Goal: Information Seeking & Learning: Learn about a topic

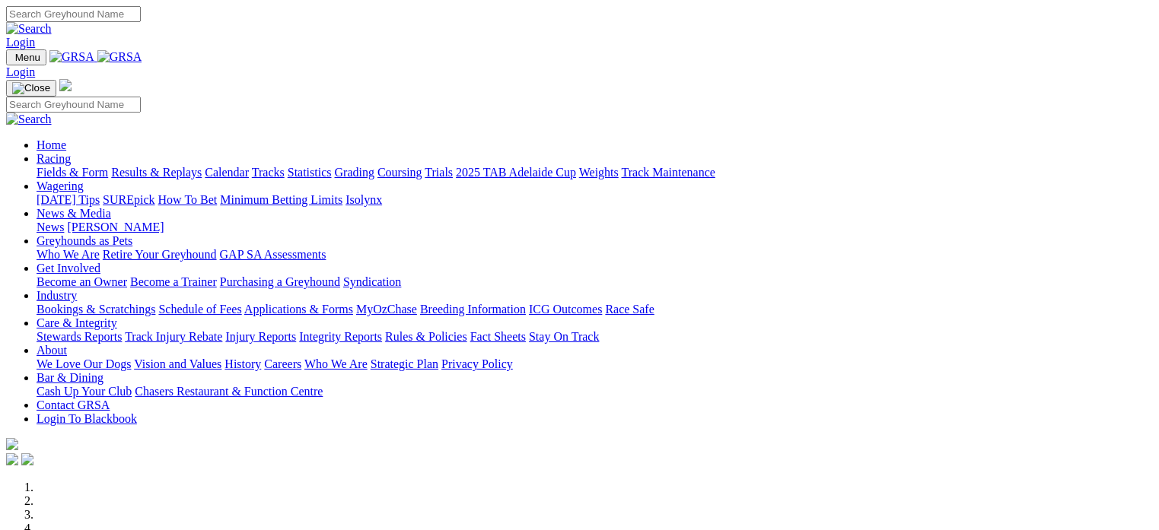
click at [52, 166] on link "Fields & Form" at bounding box center [73, 172] width 72 height 13
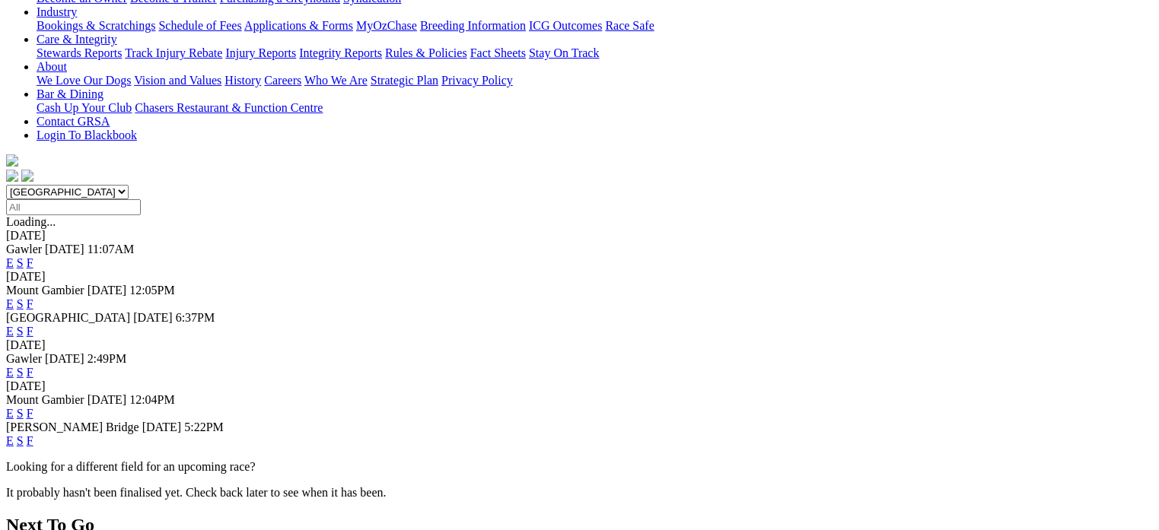
scroll to position [319, 0]
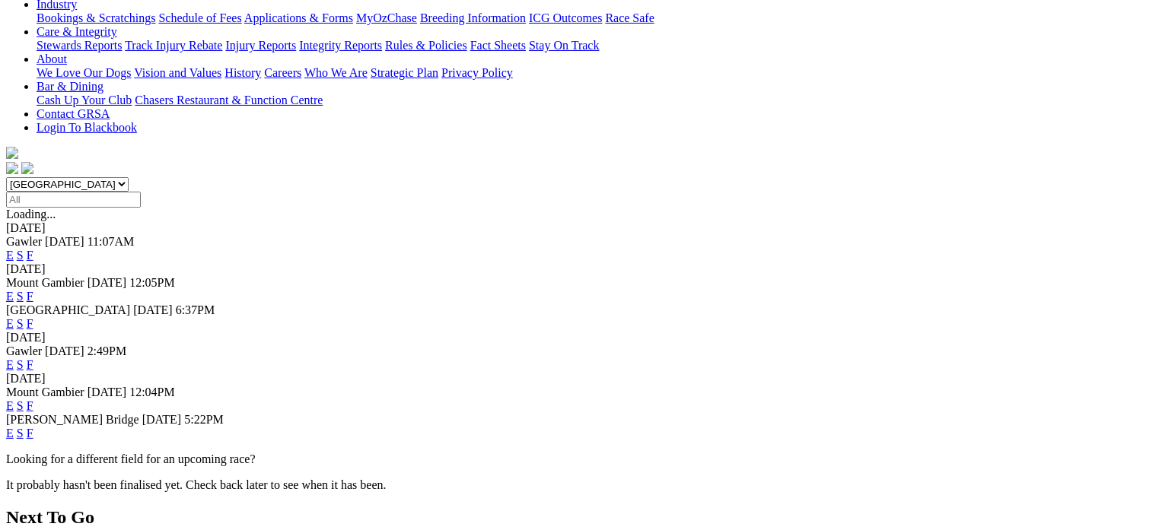
click at [14, 427] on link "E" at bounding box center [10, 433] width 8 height 13
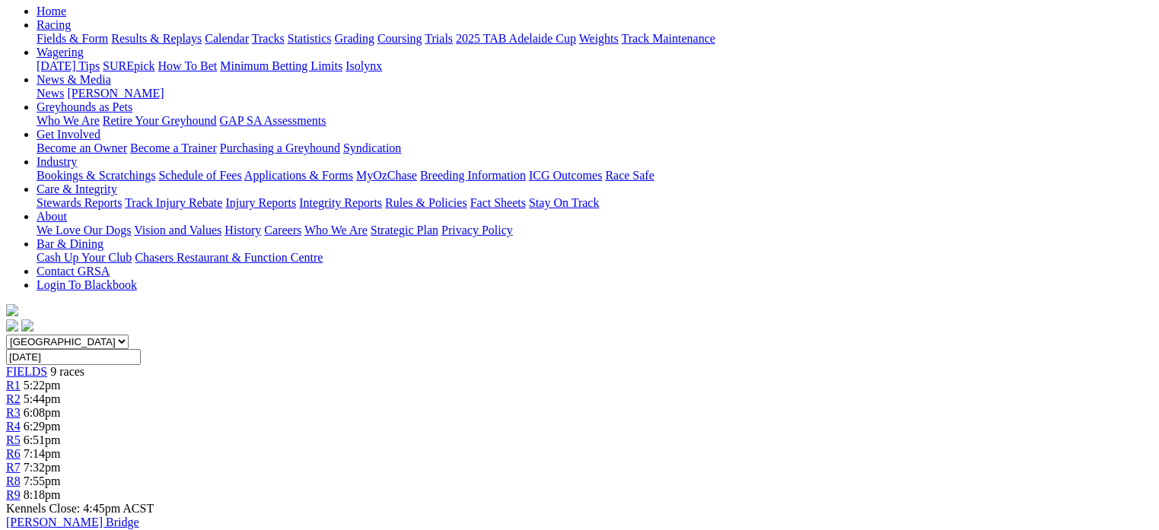
scroll to position [65, 0]
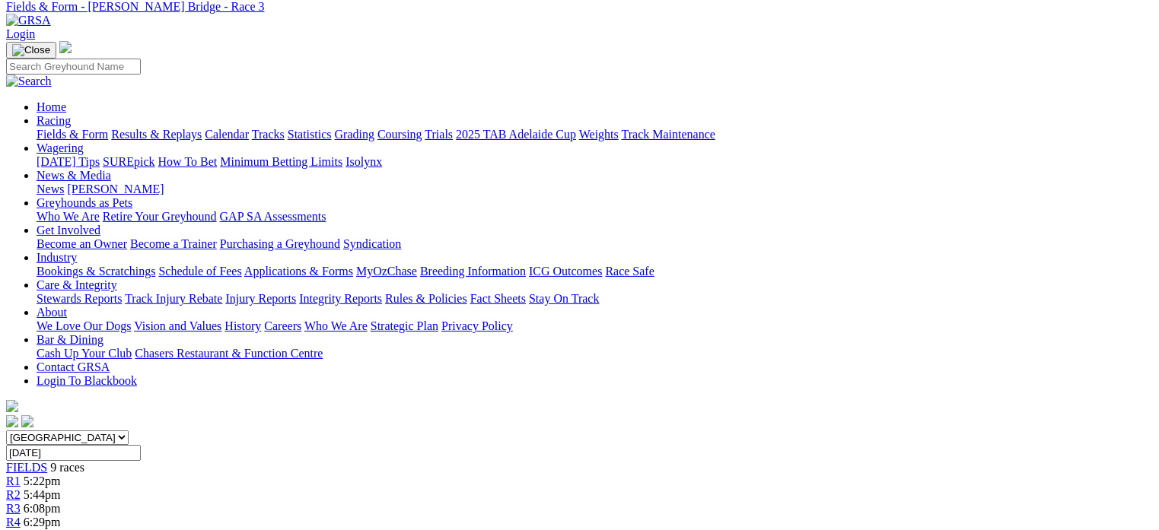
click at [666, 529] on div "R5 6:51pm" at bounding box center [579, 536] width 1146 height 14
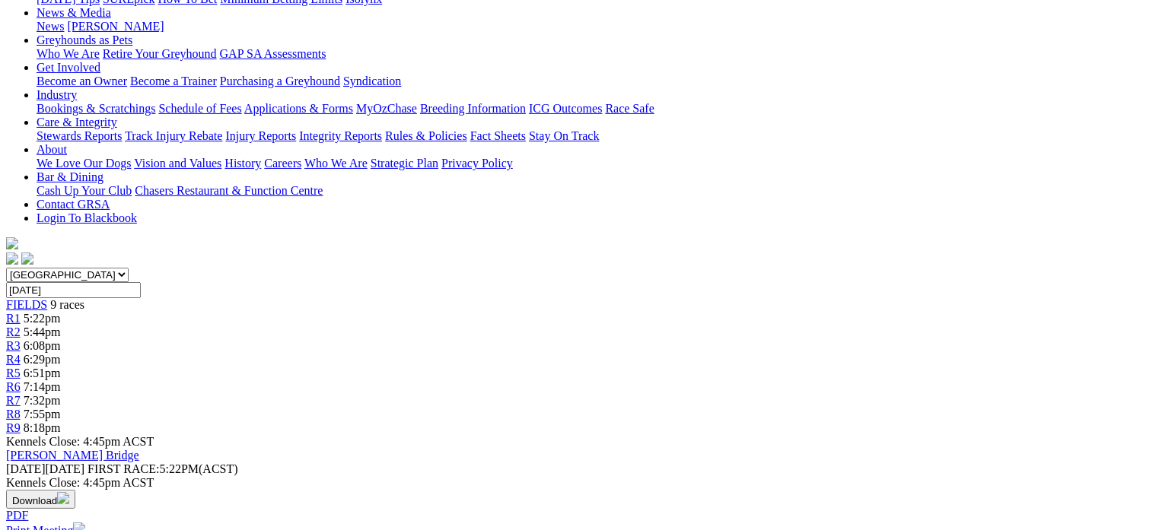
scroll to position [155, 0]
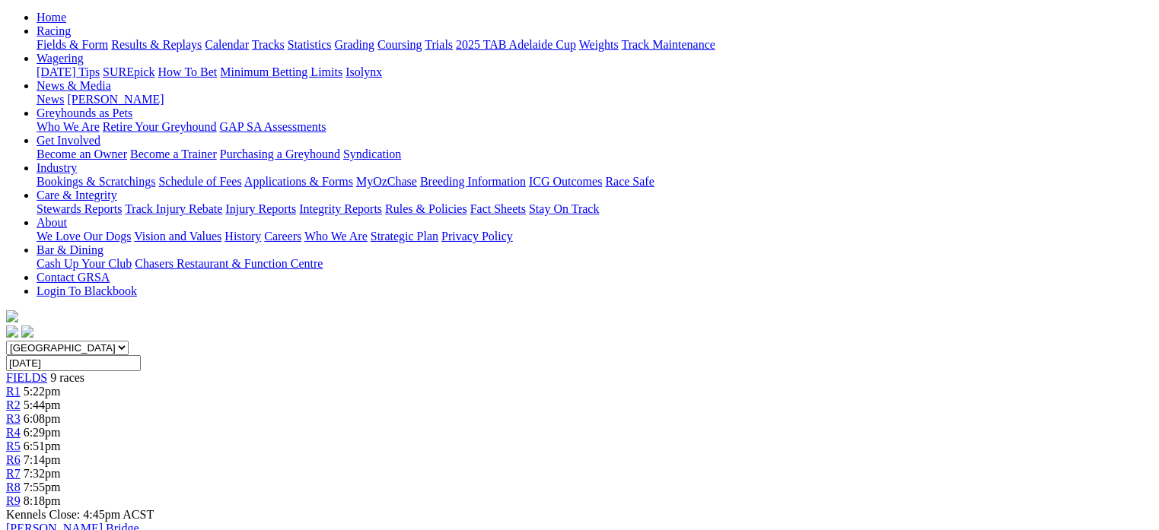
click at [759, 453] on div "R6 7:14pm" at bounding box center [579, 460] width 1146 height 14
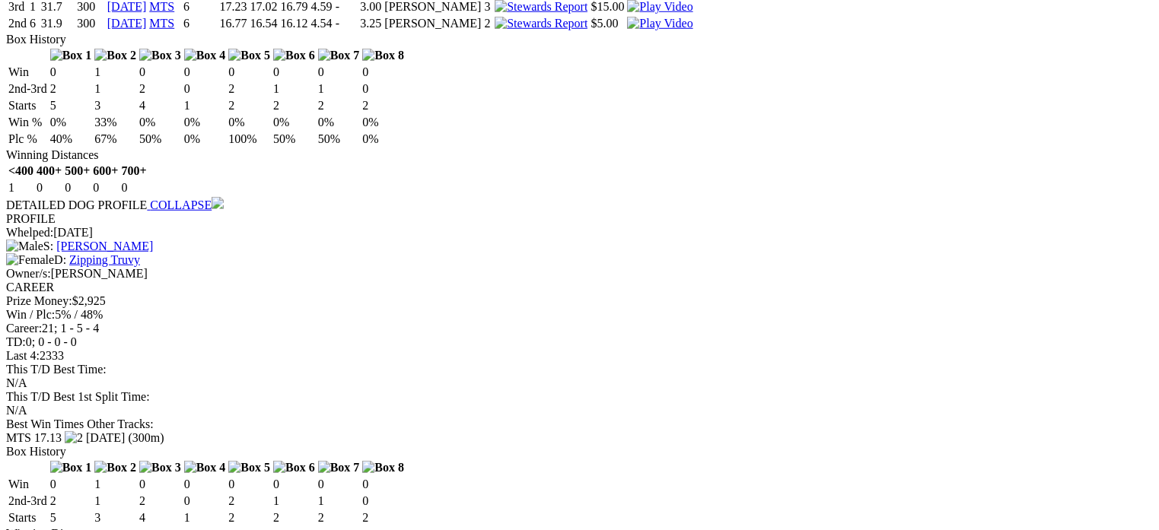
scroll to position [1285, 0]
